Goal: Task Accomplishment & Management: Complete application form

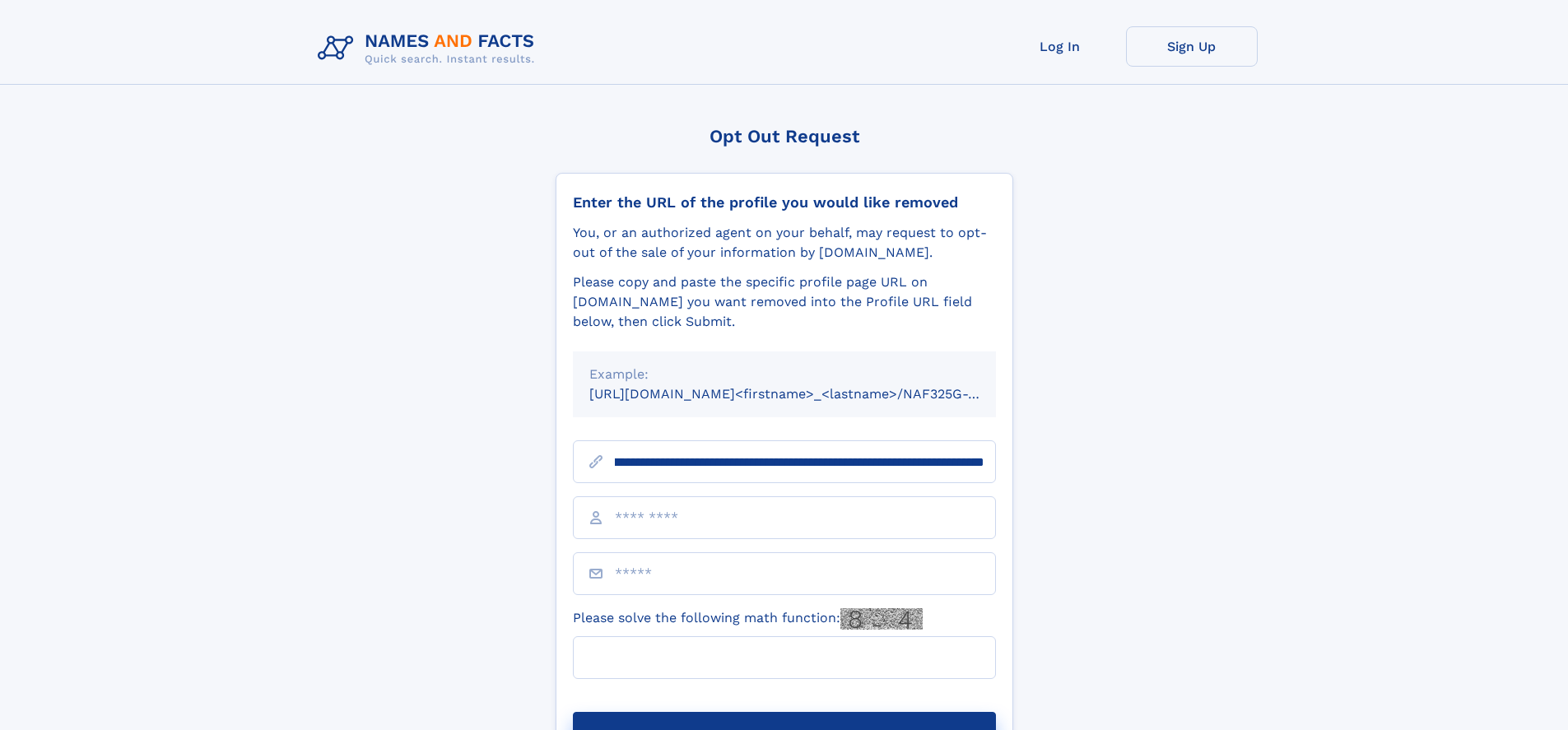
scroll to position [0, 181]
type input "**********"
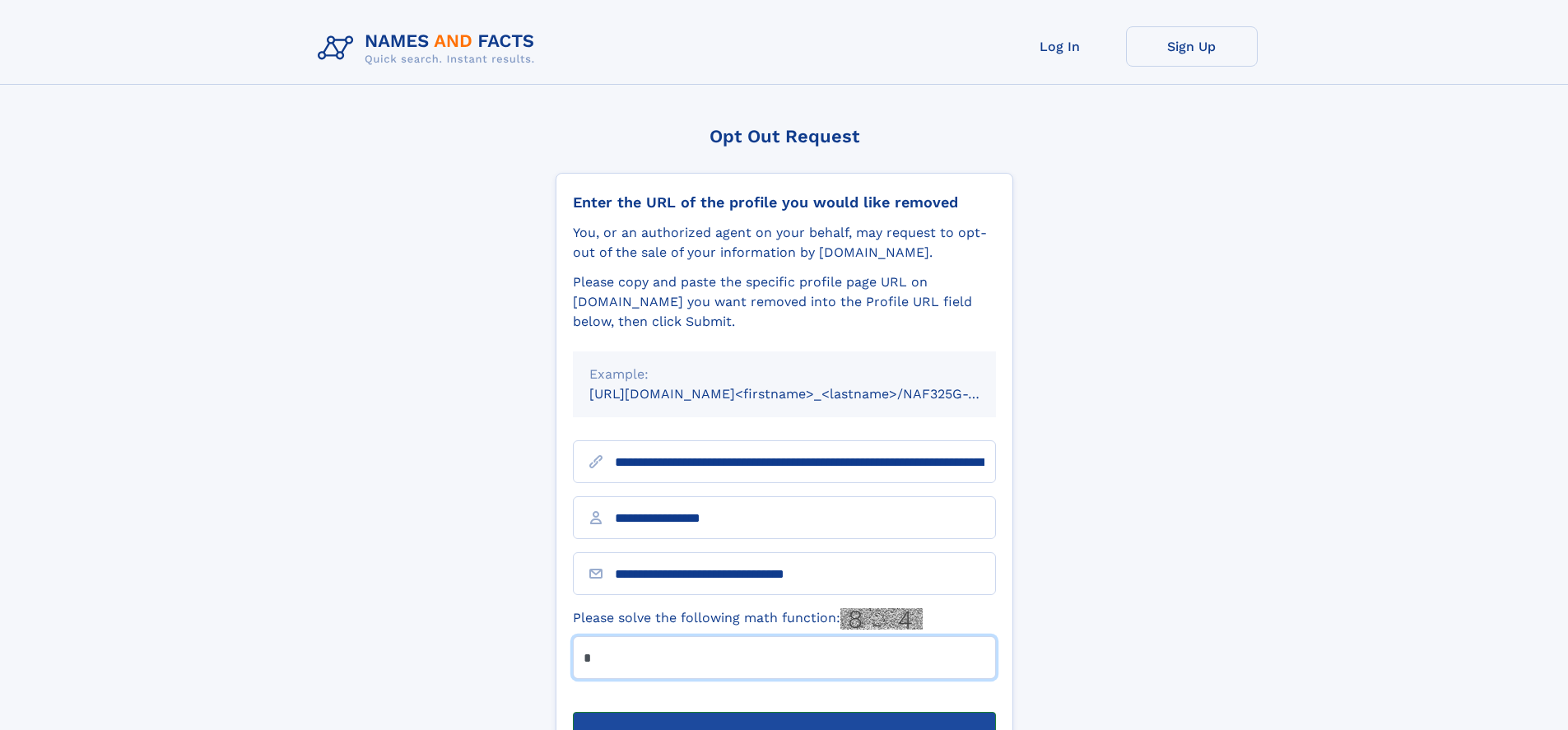
type input "*"
click at [784, 711] on button "Submit Opt Out Request" at bounding box center [784, 737] width 423 height 53
